Goal: Transaction & Acquisition: Purchase product/service

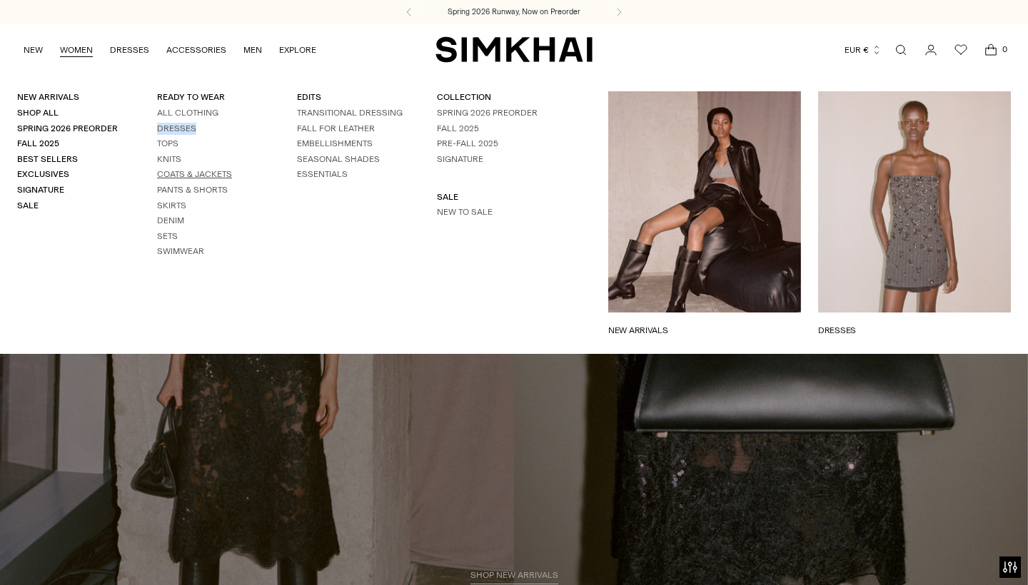
click at [180, 173] on link "Coats & Jackets" at bounding box center [194, 174] width 75 height 10
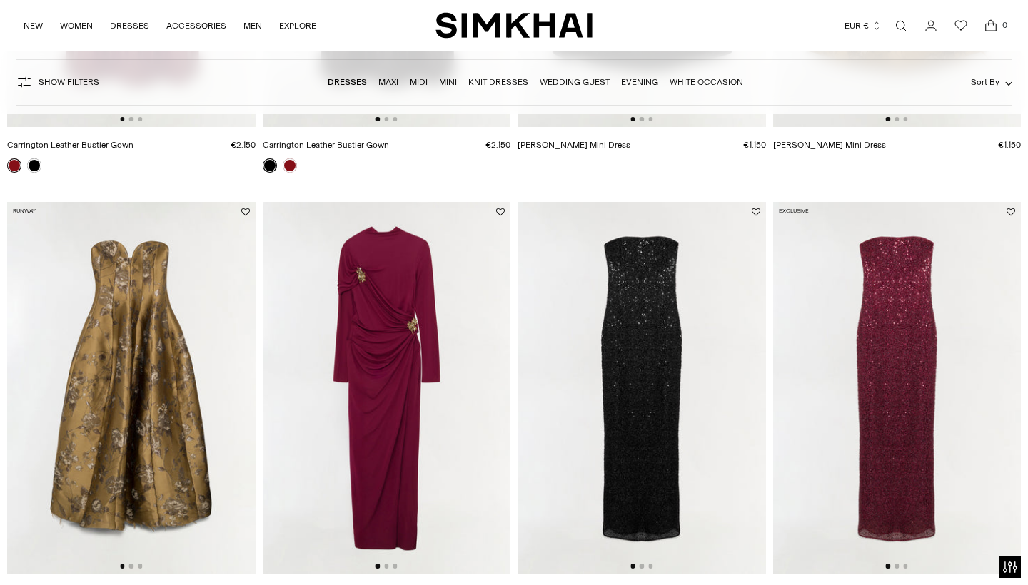
scroll to position [965, 0]
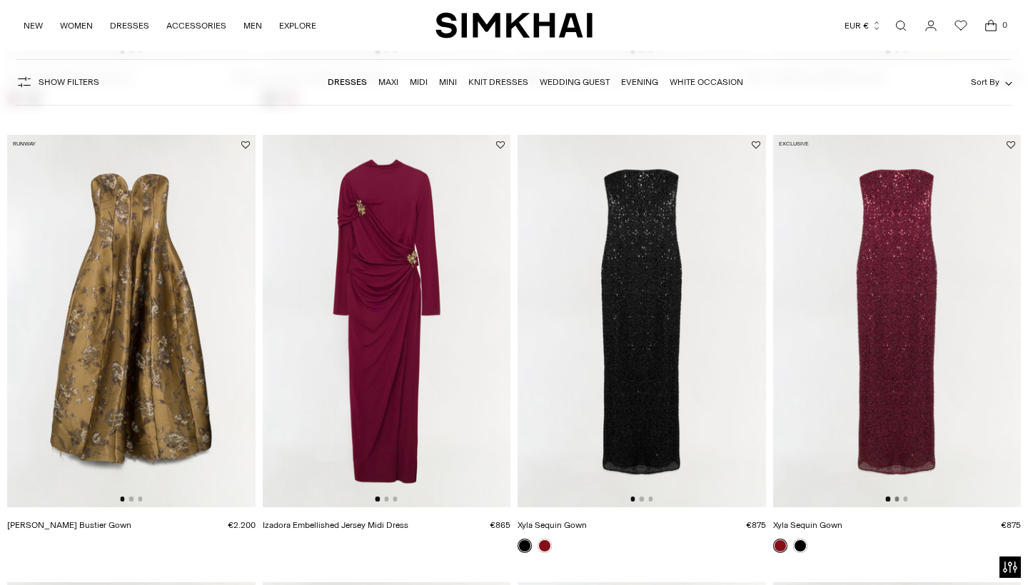
click at [898, 499] on button "Go to slide 2" at bounding box center [896, 499] width 4 height 4
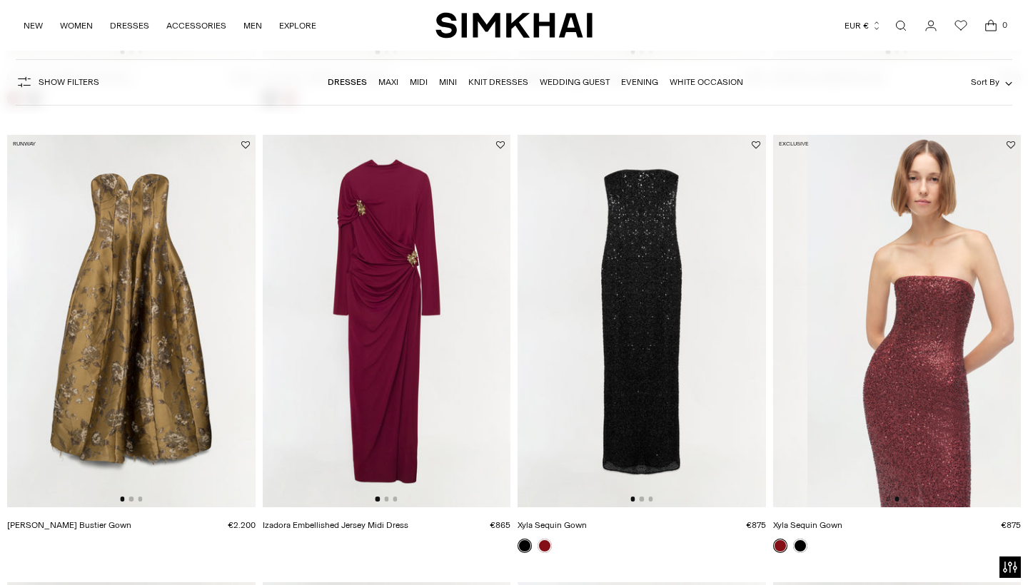
scroll to position [0, 248]
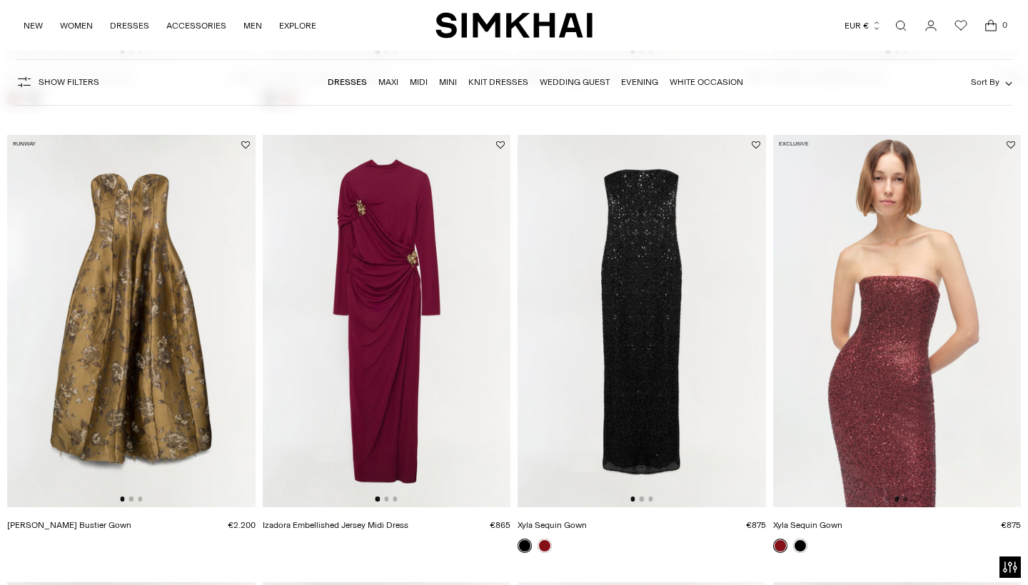
click at [906, 499] on button "Go to slide 3" at bounding box center [905, 499] width 4 height 4
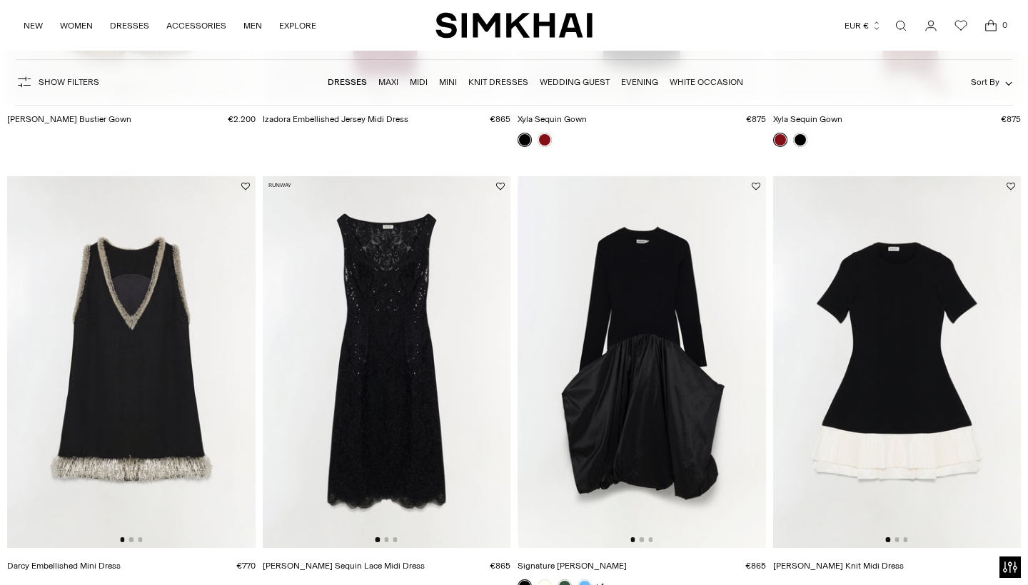
scroll to position [1424, 0]
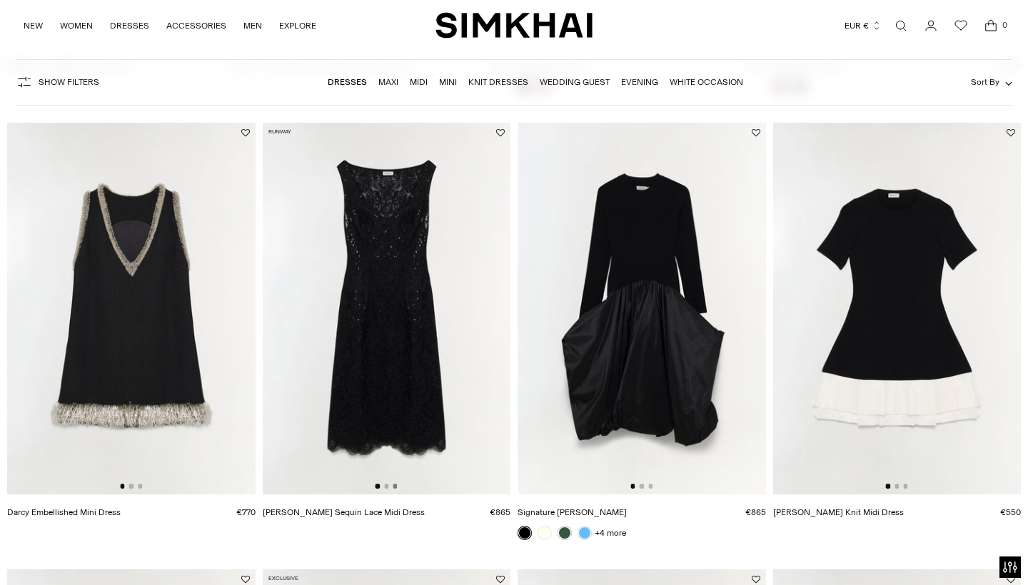
click at [395, 487] on button "Go to slide 3" at bounding box center [395, 486] width 4 height 4
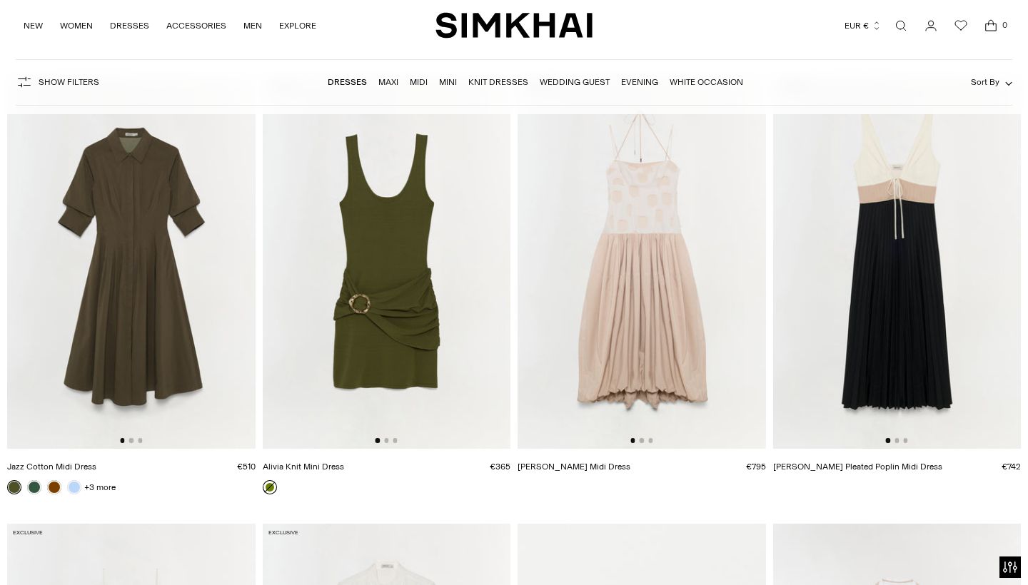
scroll to position [17084, 0]
click at [386, 442] on button "Go to slide 2" at bounding box center [386, 440] width 4 height 4
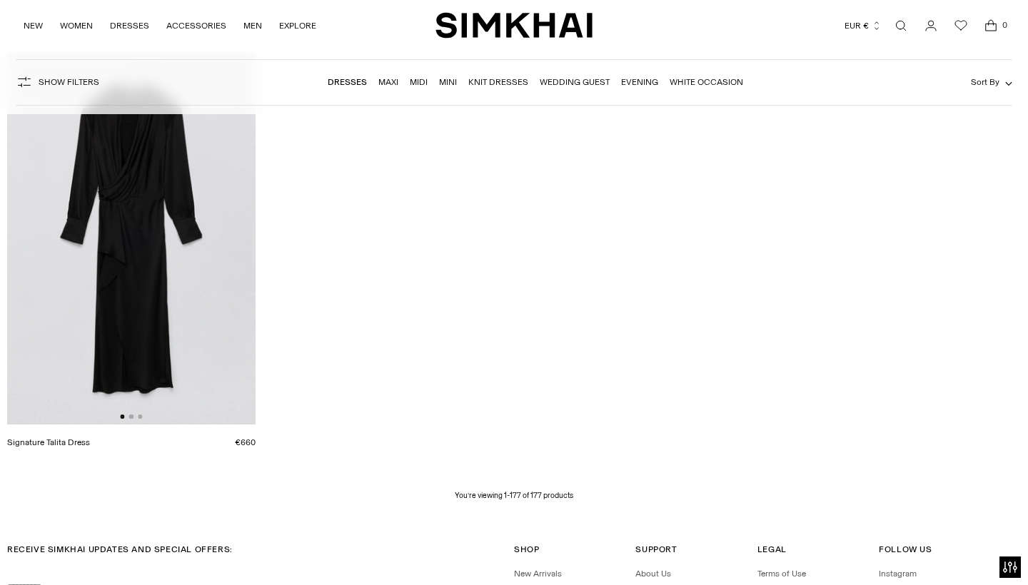
scroll to position [19745, 0]
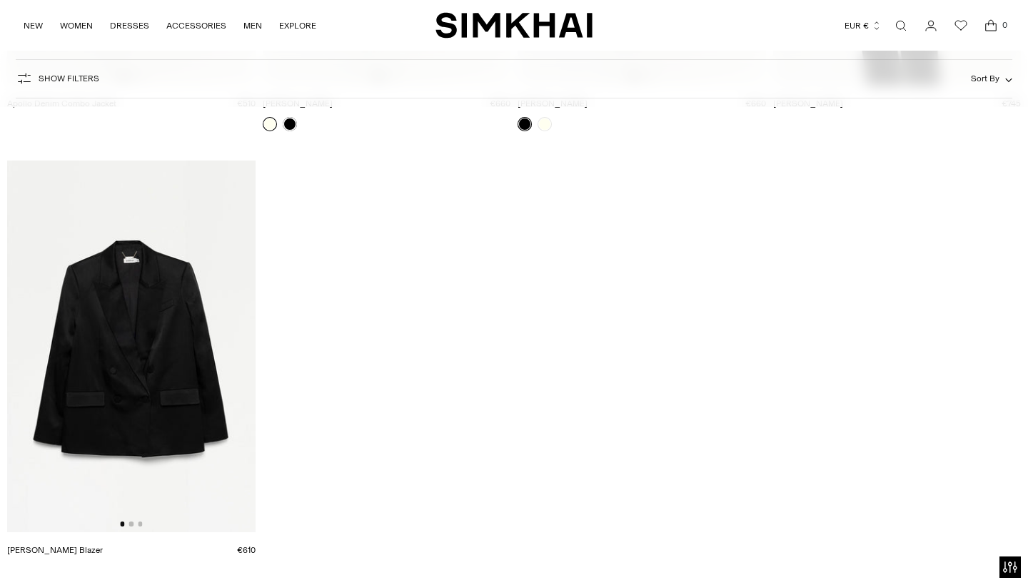
scroll to position [3433, 0]
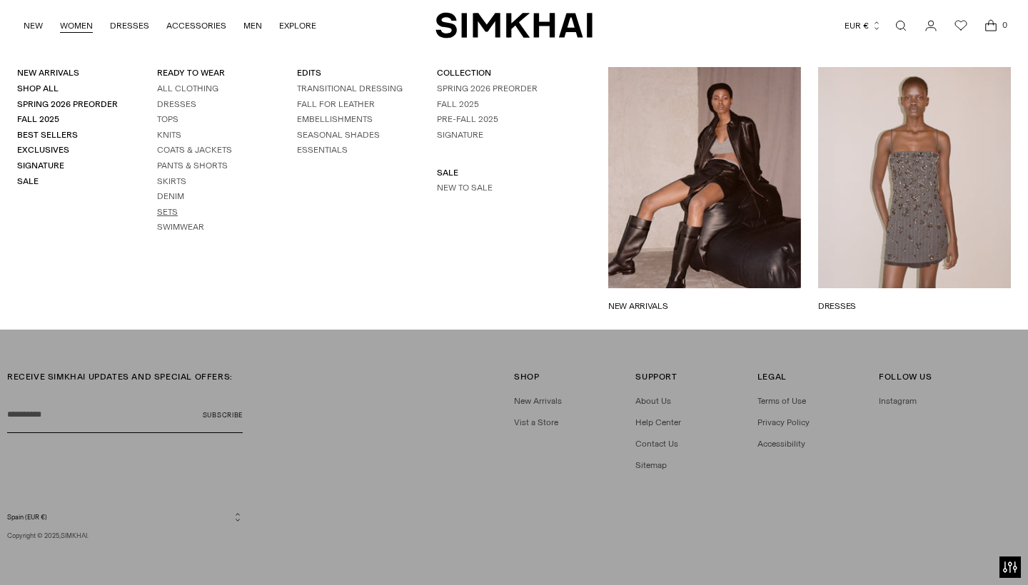
click at [169, 207] on link "Sets" at bounding box center [167, 212] width 21 height 10
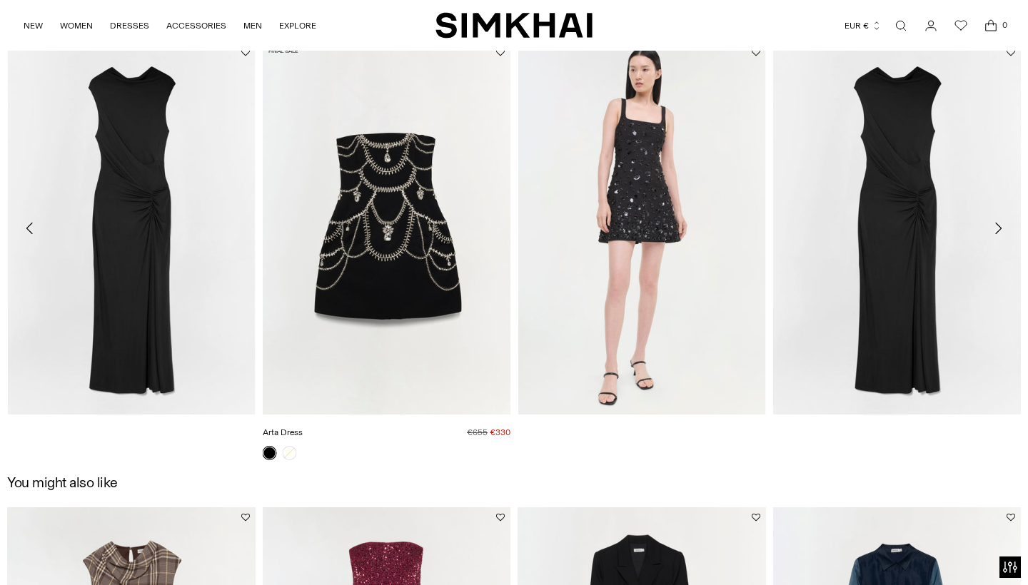
scroll to position [1626, 0]
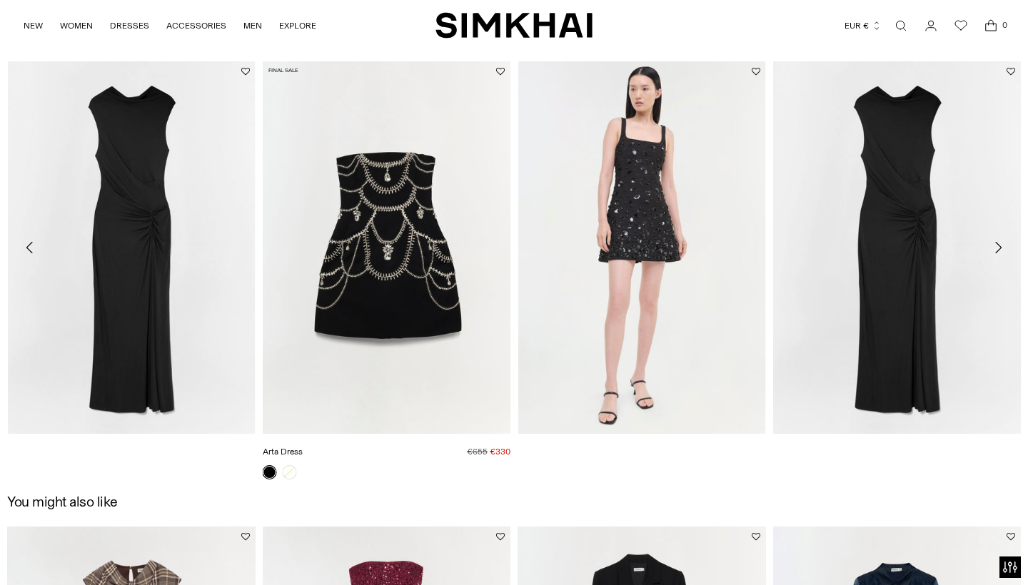
click at [303, 447] on link "Arta Dress" at bounding box center [283, 452] width 40 height 10
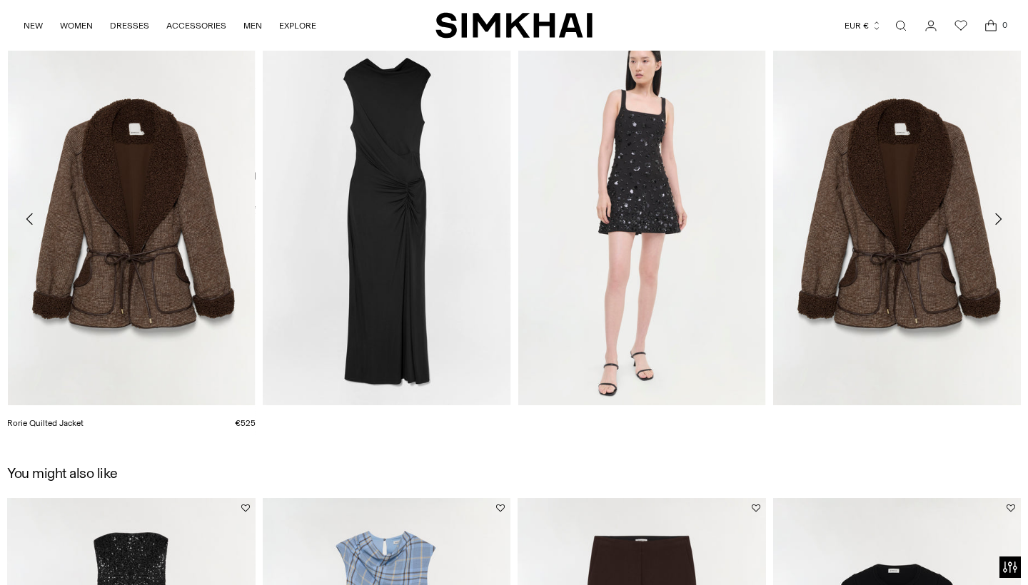
scroll to position [2570, 0]
